Goal: Find specific page/section: Find specific page/section

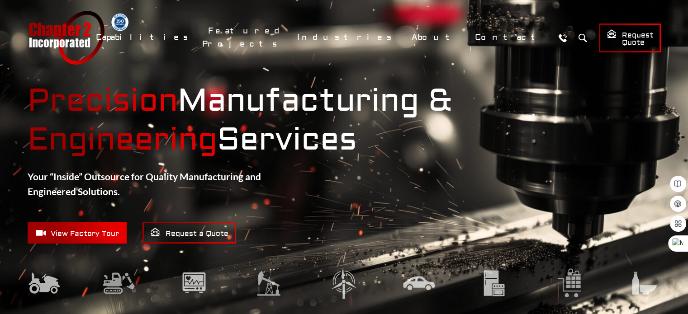
click at [282, 185] on p "Your “Inside” Outsource for Quality Manufacturing and Engineered Solutions." at bounding box center [180, 184] width 305 height 30
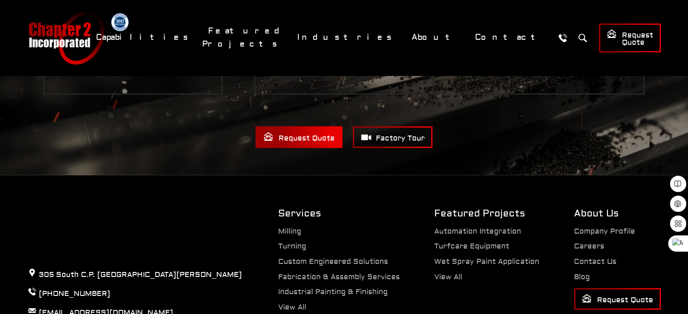
scroll to position [1839, 0]
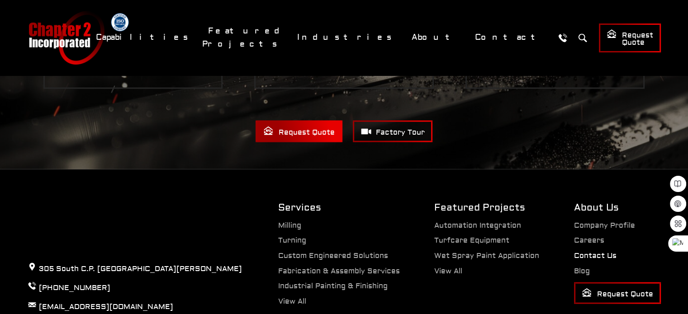
click at [595, 251] on link "Contact Us" at bounding box center [595, 255] width 43 height 9
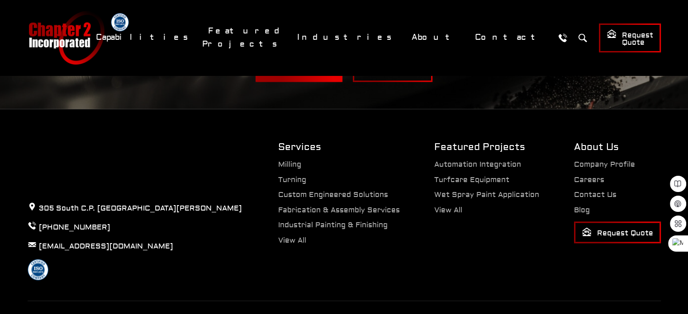
scroll to position [1368, 0]
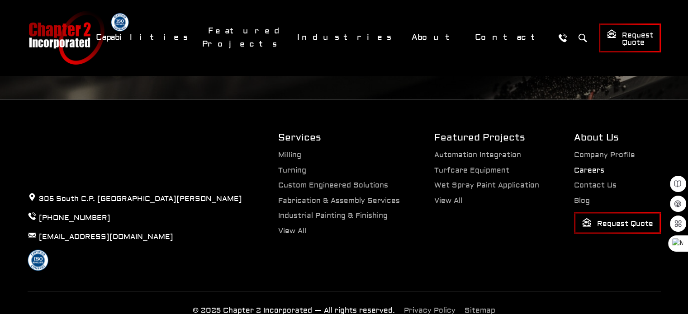
click at [588, 166] on link "Careers" at bounding box center [589, 170] width 30 height 9
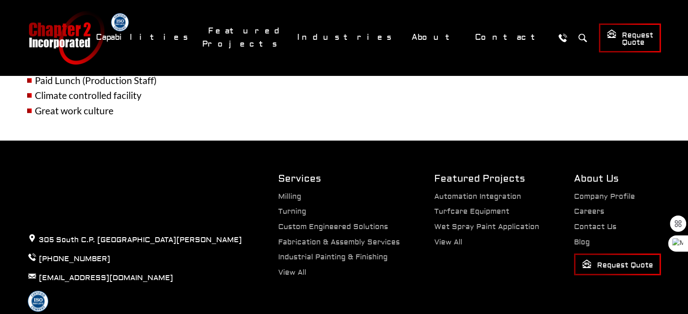
scroll to position [616, 0]
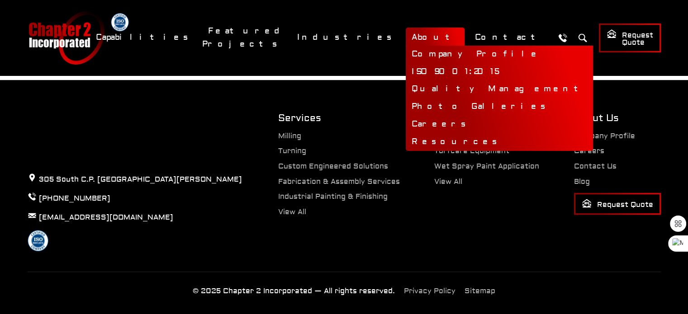
click at [456, 31] on link "About" at bounding box center [435, 37] width 59 height 19
click at [461, 51] on link "Company Profile" at bounding box center [499, 55] width 187 height 18
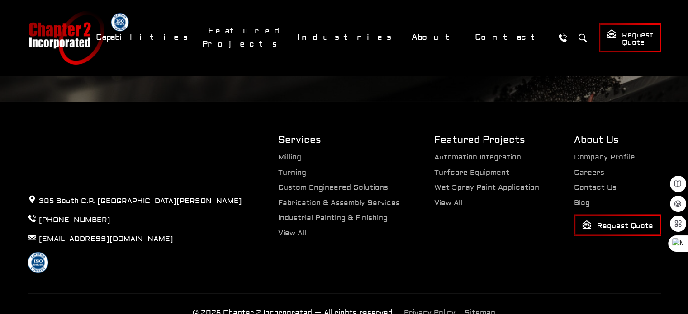
scroll to position [1368, 0]
